Goal: Information Seeking & Learning: Learn about a topic

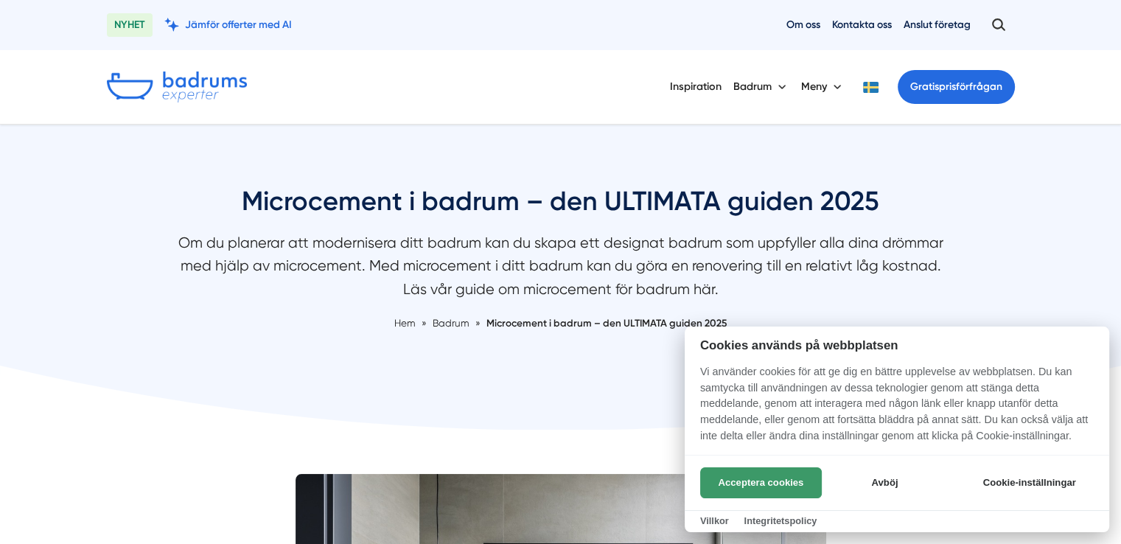
click at [794, 472] on button "Acceptera cookies" at bounding box center [761, 482] width 122 height 31
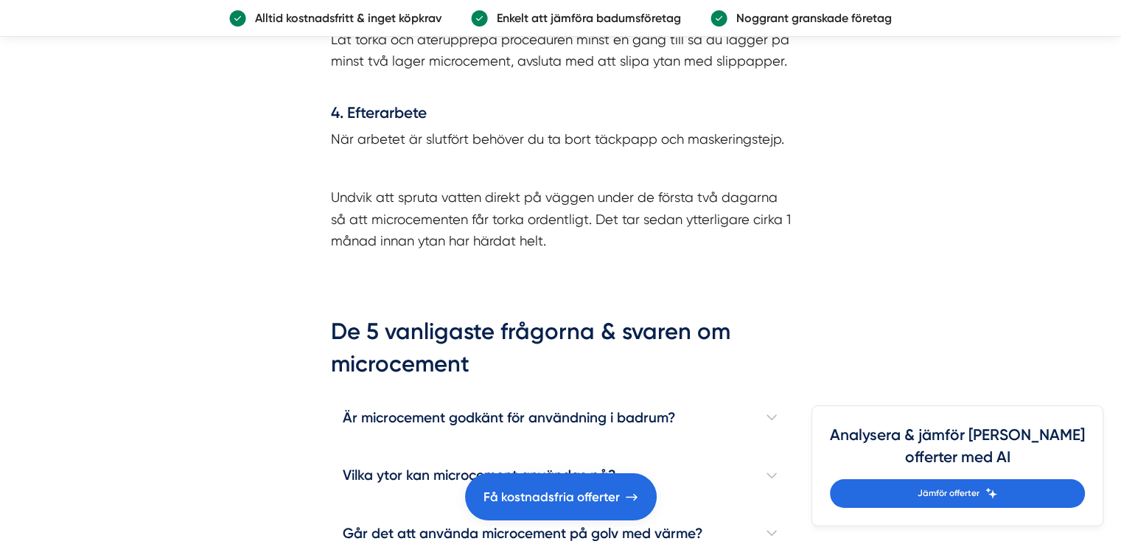
scroll to position [4616, 0]
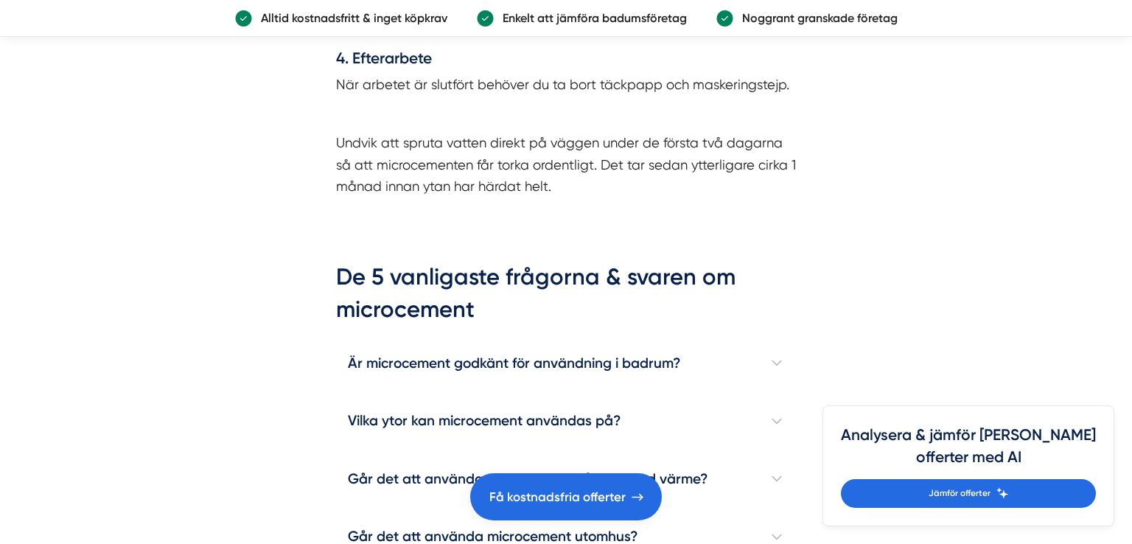
click at [1120, 536] on html "NYHET Jämför offerter med AI Om oss Kontakta oss Anslut företag Inspiration [GE…" at bounding box center [566, 274] width 1132 height 9889
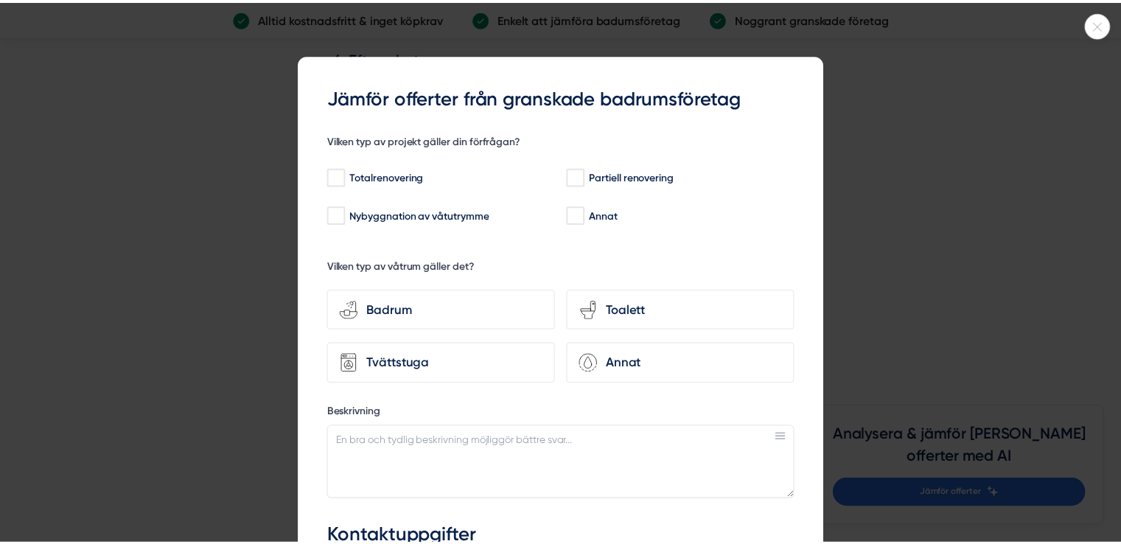
scroll to position [4675, 0]
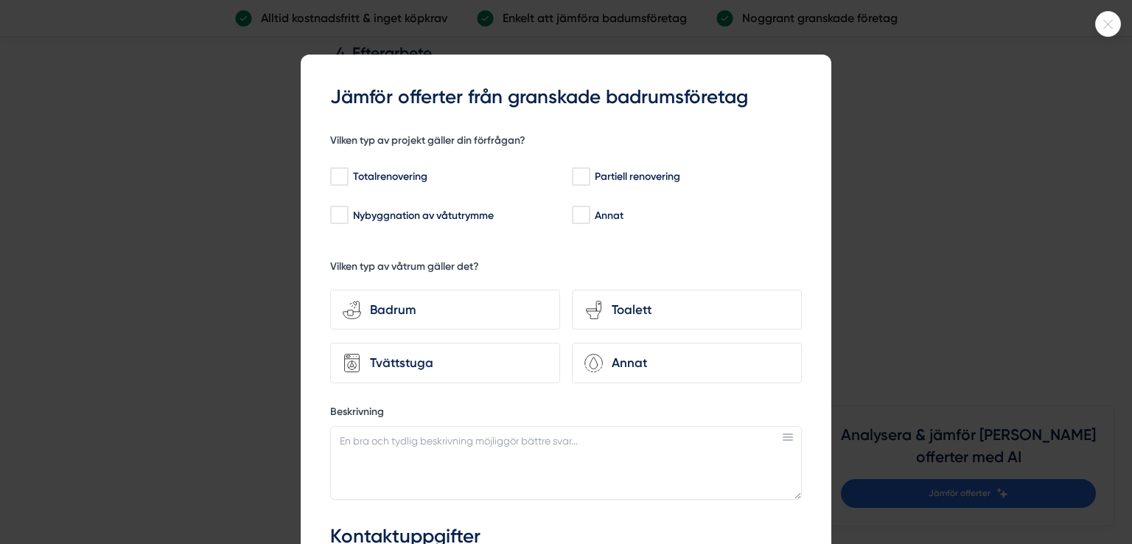
click at [916, 150] on div at bounding box center [566, 272] width 1132 height 544
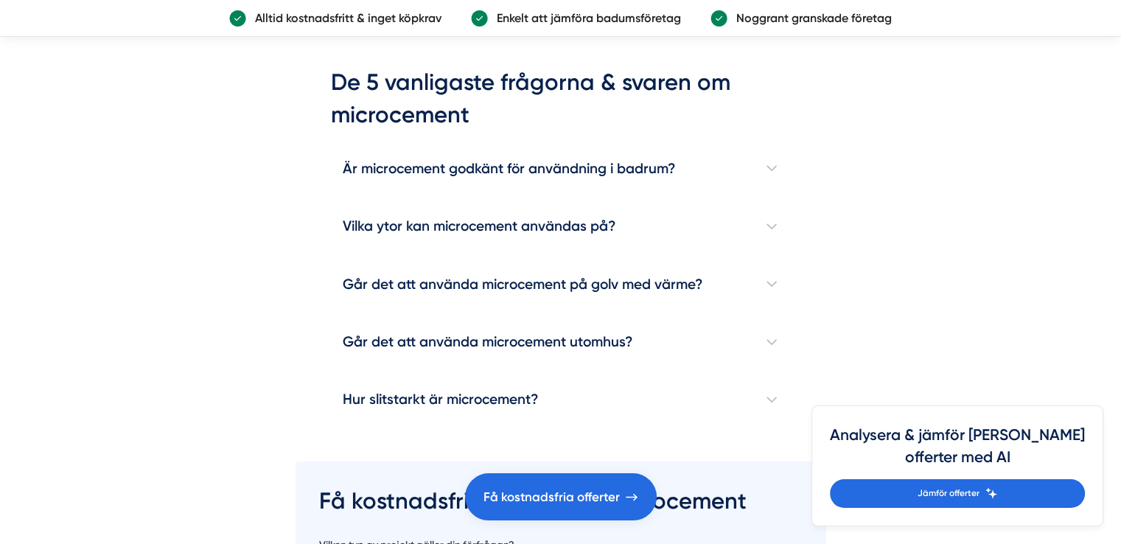
scroll to position [4881, 0]
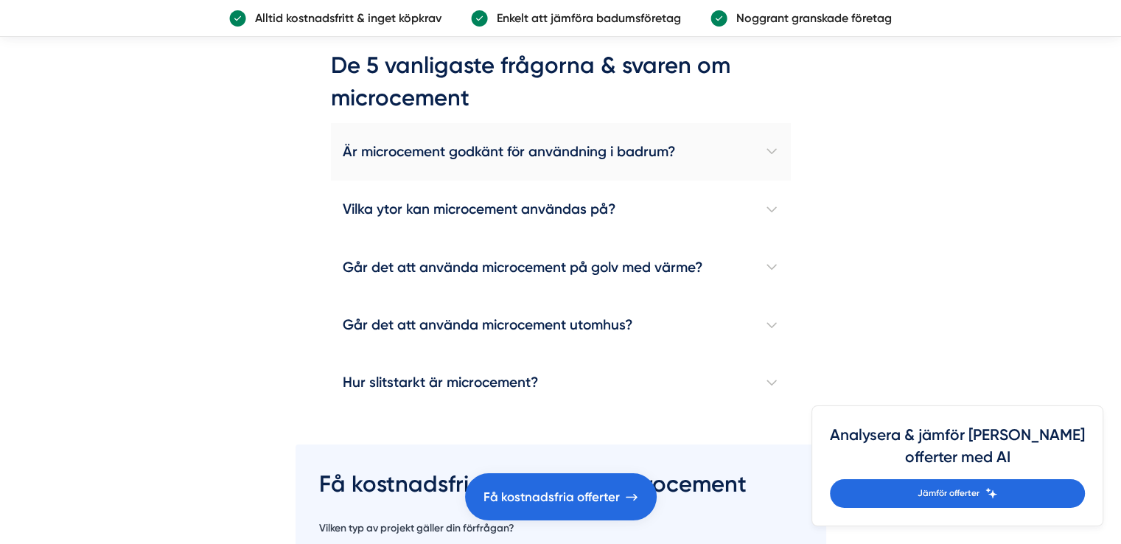
click at [779, 127] on h4 "Är microcement godkänt för användning i badrum?" at bounding box center [561, 151] width 460 height 57
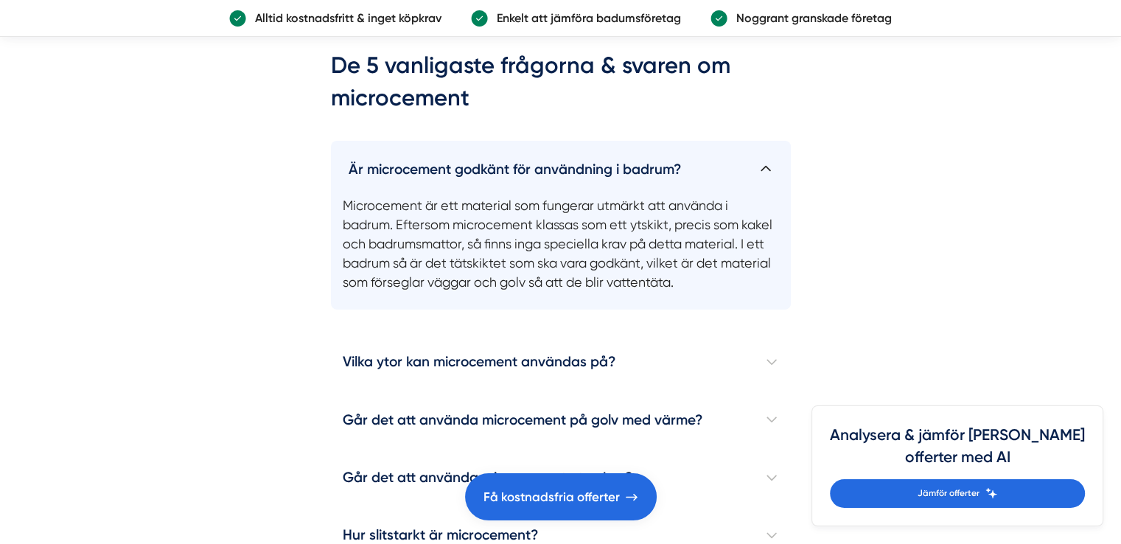
click at [769, 141] on h4 "Är microcement godkänt för användning i badrum?" at bounding box center [561, 163] width 460 height 45
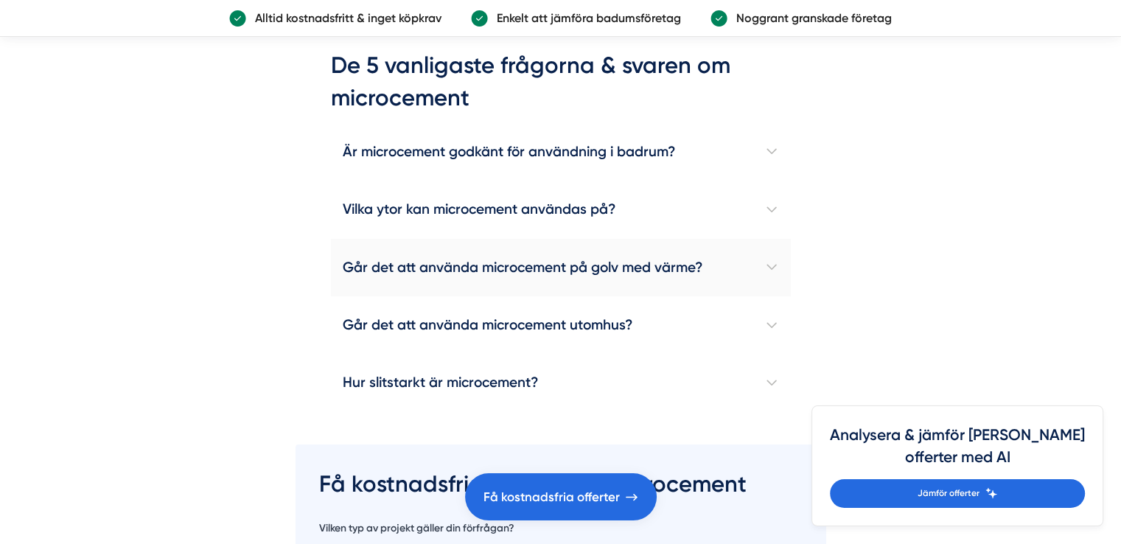
click at [766, 242] on h4 "Går det att använda microcement på golv med värme?" at bounding box center [561, 267] width 460 height 57
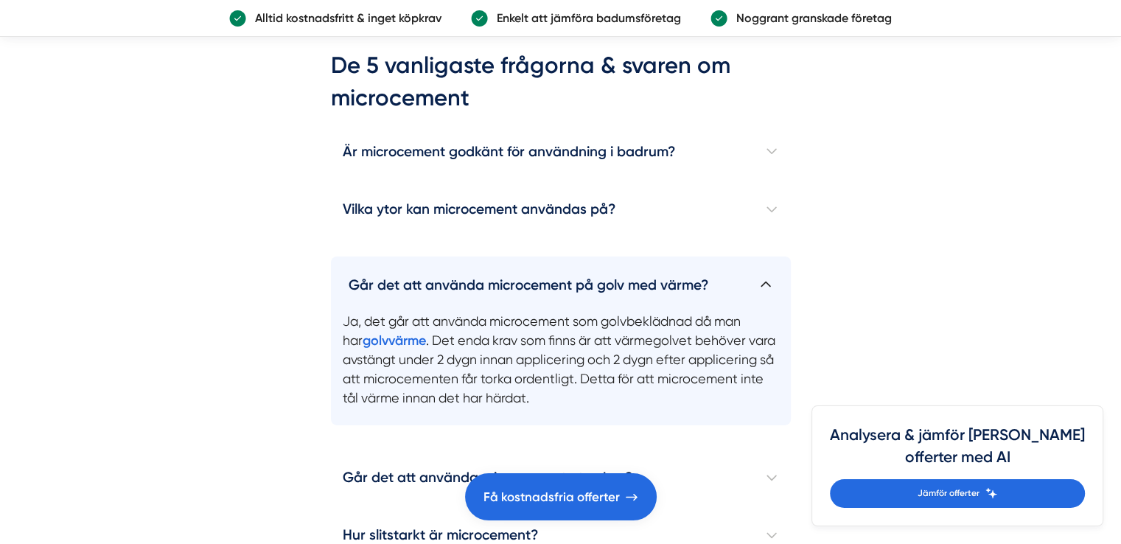
click at [766, 256] on h4 "Går det att använda microcement på golv med värme?" at bounding box center [561, 278] width 460 height 45
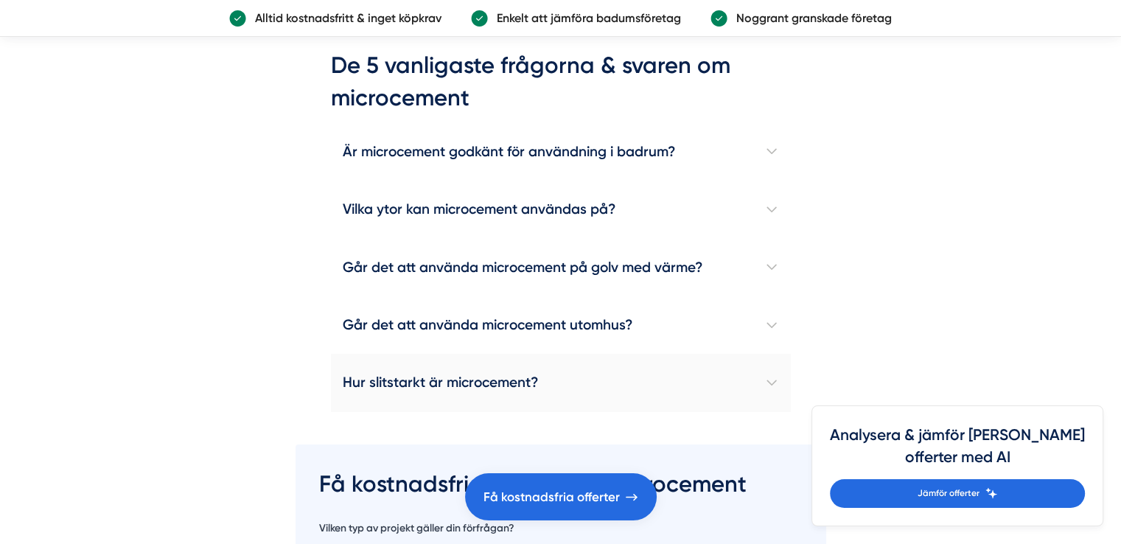
click at [768, 357] on h4 "Hur slitstarkt är microcement?" at bounding box center [561, 382] width 460 height 57
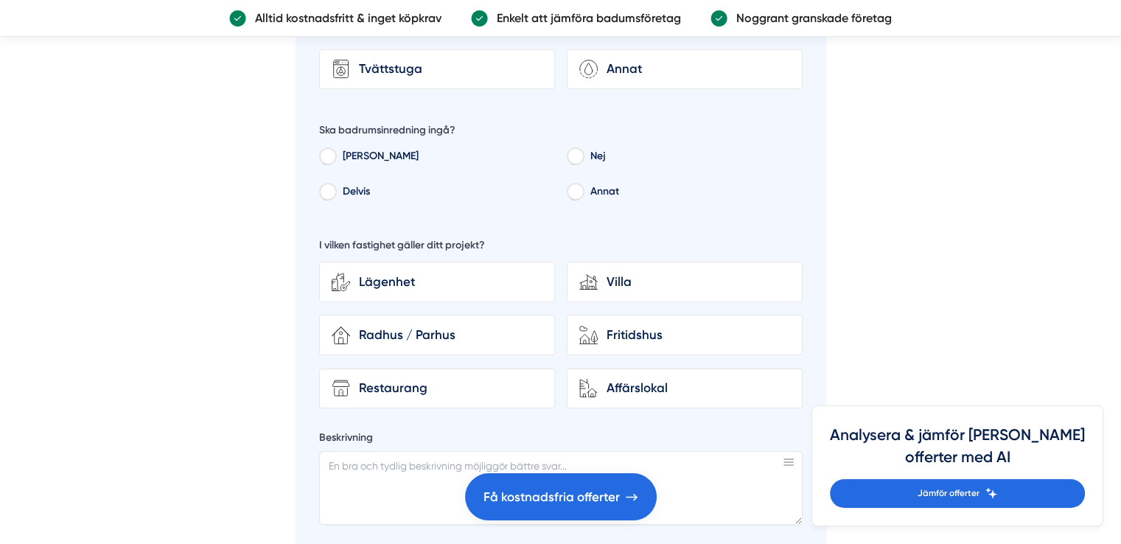
scroll to position [5744, 0]
